Goal: Task Accomplishment & Management: Use online tool/utility

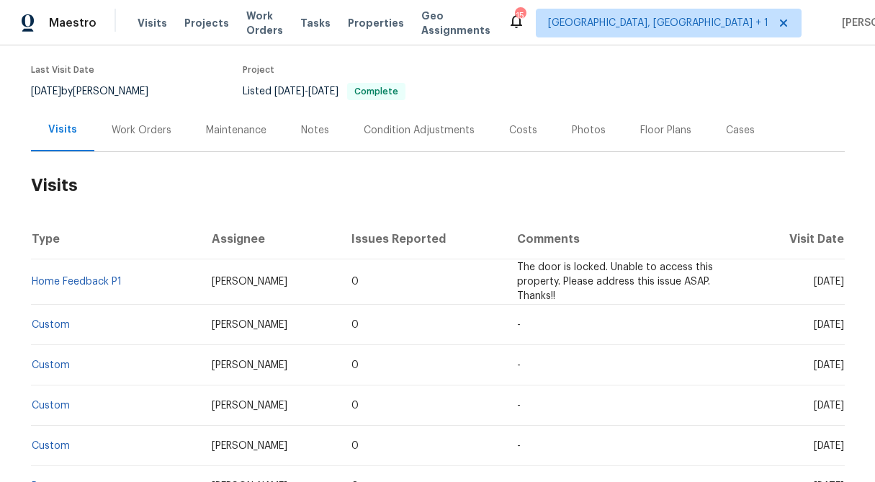
scroll to position [114, 0]
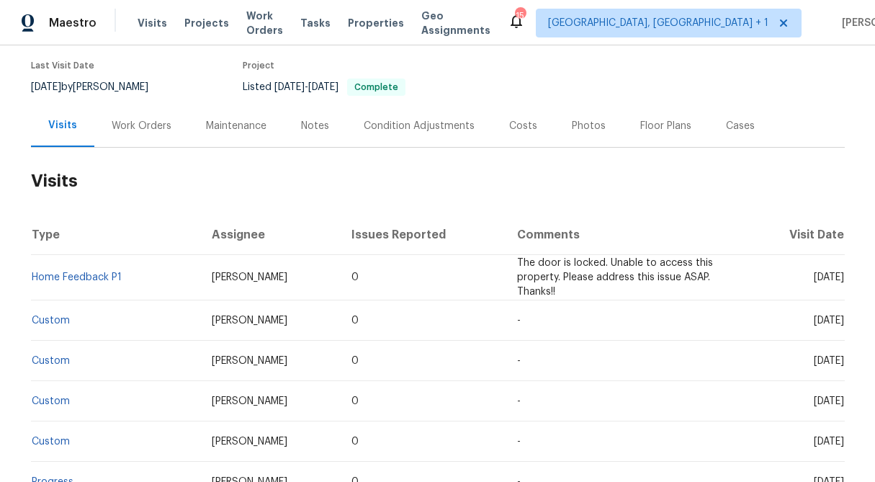
click at [131, 133] on div "Work Orders" at bounding box center [142, 126] width 60 height 14
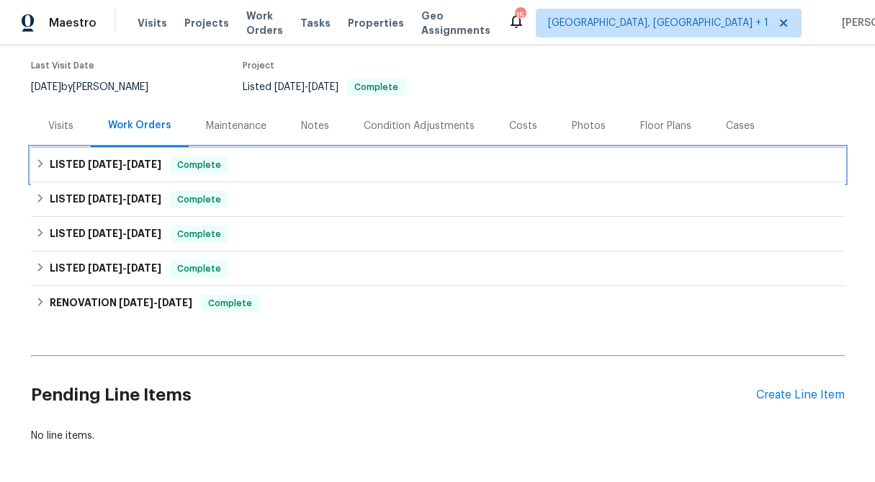
click at [35, 169] on icon at bounding box center [40, 163] width 10 height 10
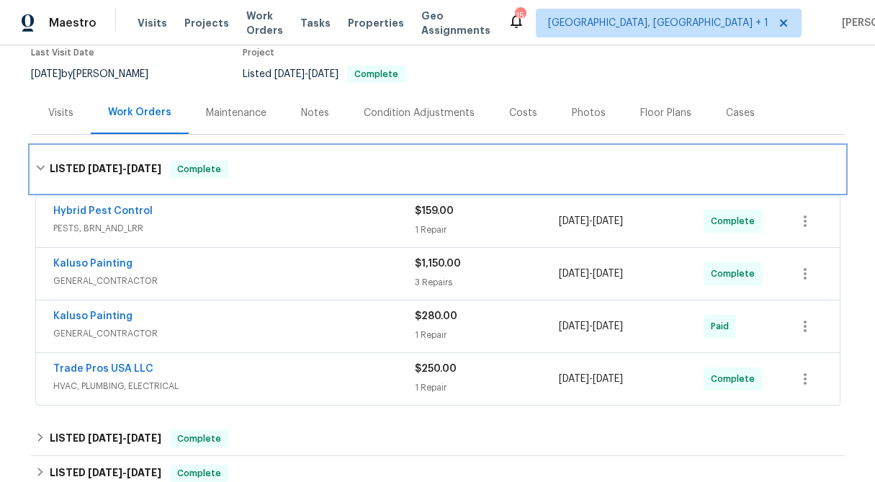
scroll to position [129, 0]
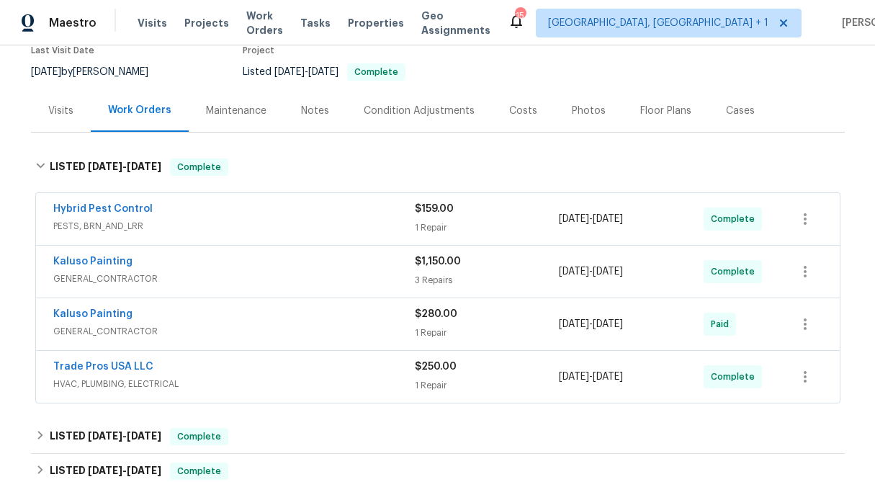
click at [478, 321] on div "$280.00" at bounding box center [487, 314] width 145 height 14
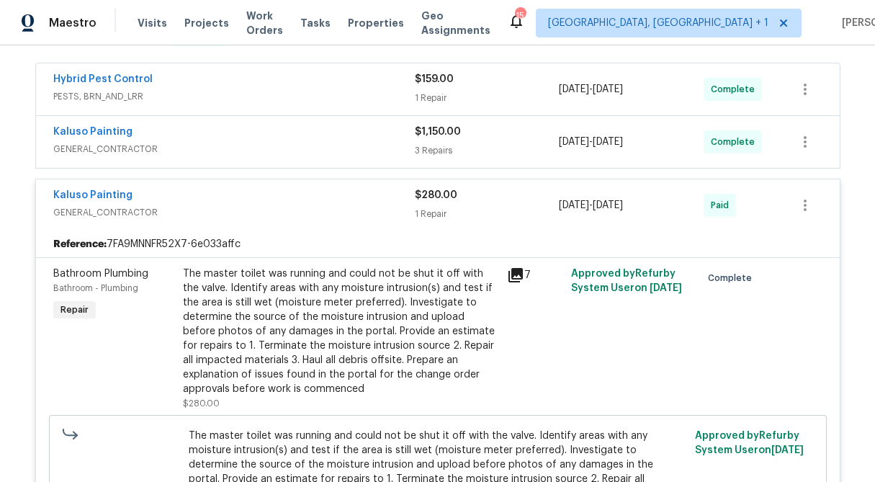
scroll to position [260, 0]
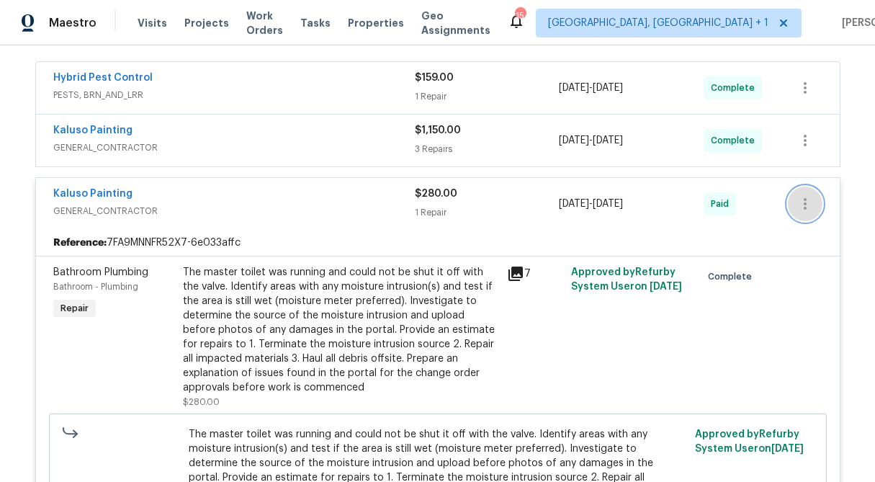
click at [801, 213] on icon "button" at bounding box center [805, 203] width 17 height 17
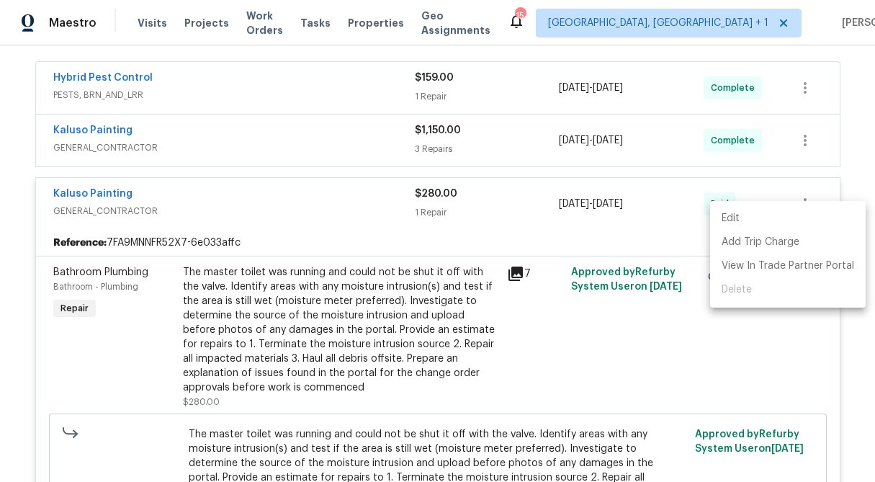
click at [801, 218] on li "Edit" at bounding box center [788, 219] width 156 height 24
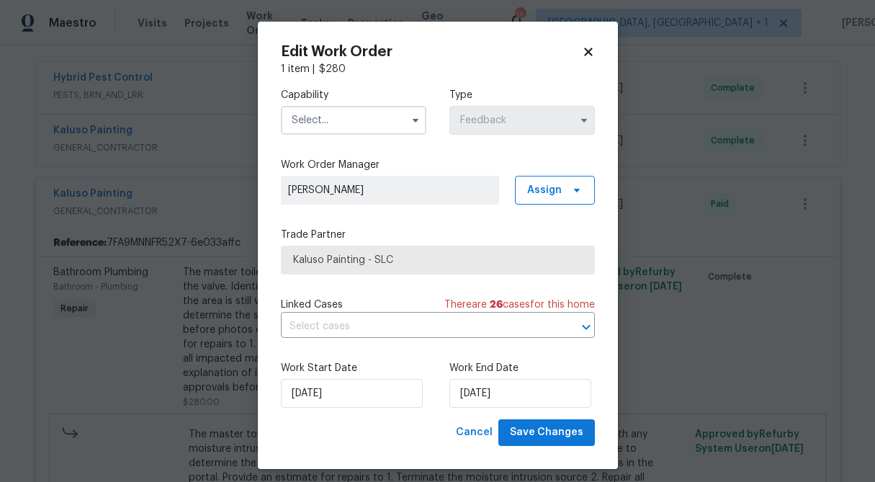
click at [589, 55] on icon at bounding box center [588, 51] width 13 height 13
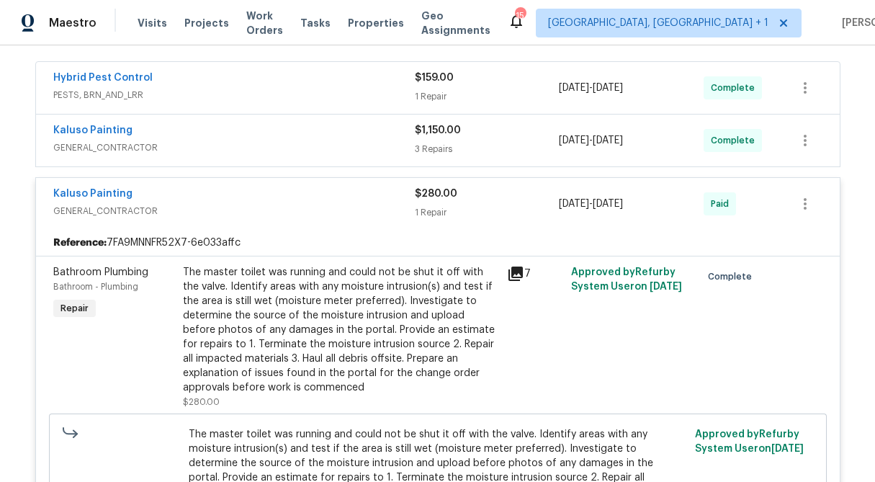
click at [434, 218] on div "$280.00 1 Repair" at bounding box center [487, 204] width 145 height 35
